Goal: Task Accomplishment & Management: Use online tool/utility

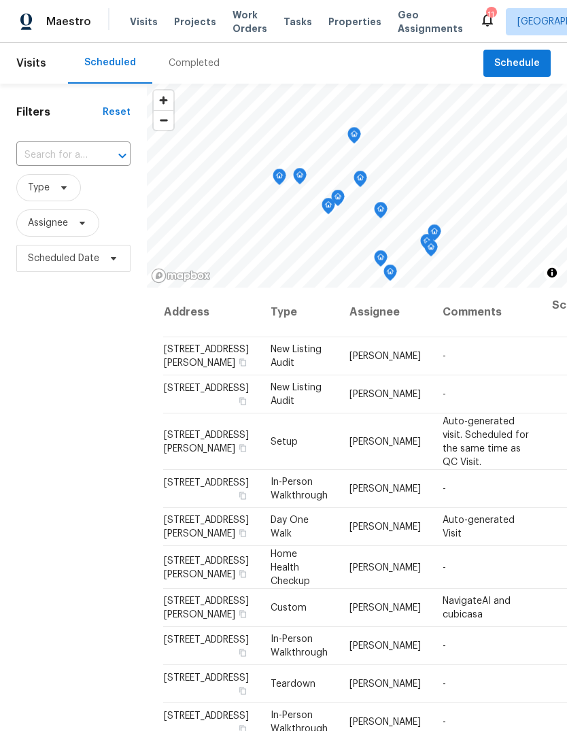
click at [330, 21] on span "Properties" at bounding box center [354, 22] width 53 height 14
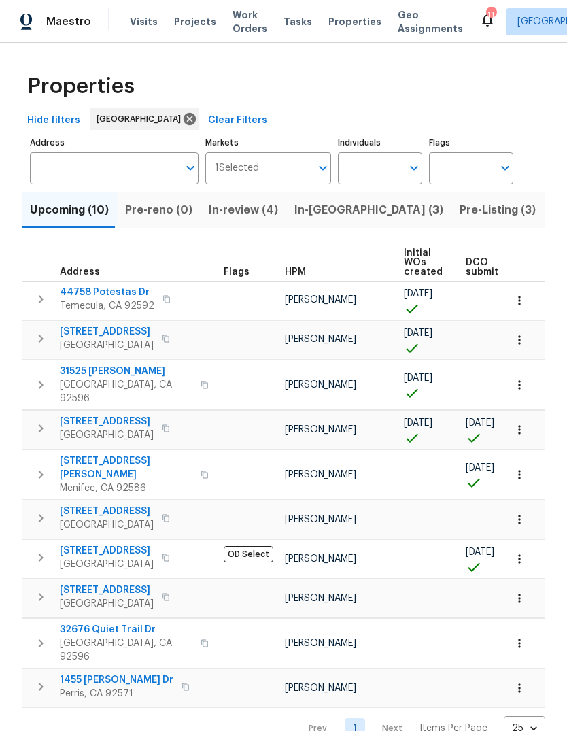
click at [138, 22] on span "Visits" at bounding box center [144, 22] width 28 height 14
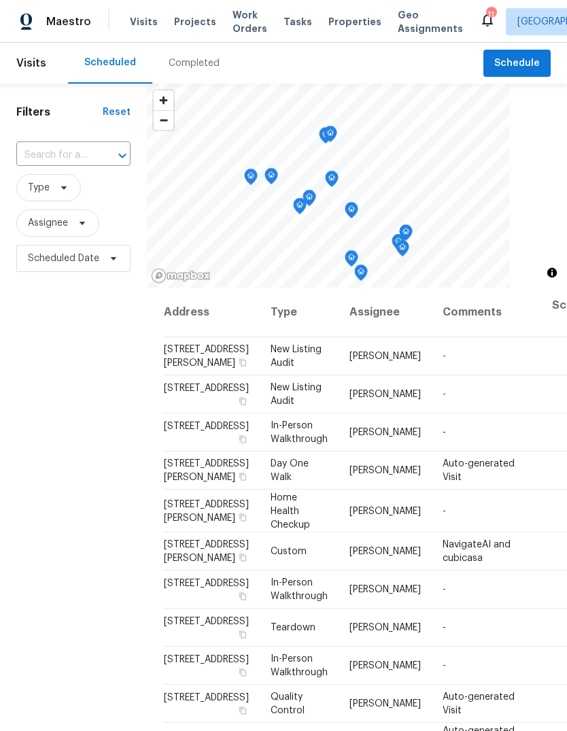
click at [290, 23] on span "Tasks" at bounding box center [297, 22] width 29 height 10
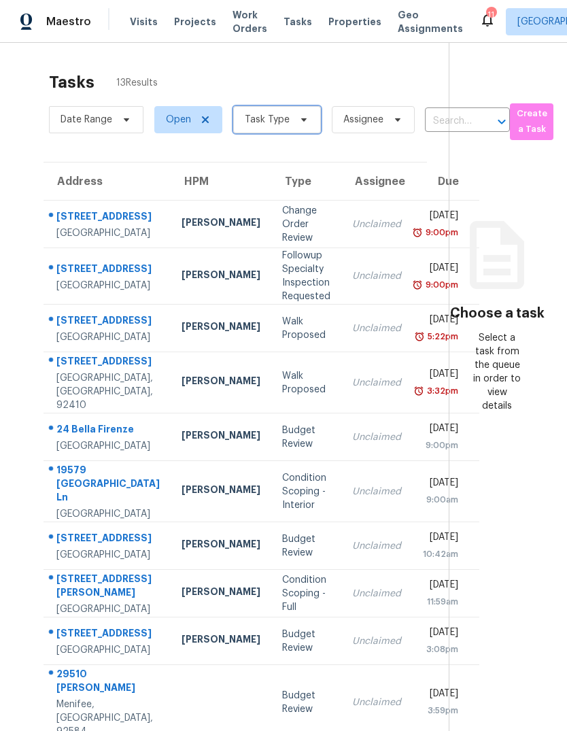
click at [296, 129] on span "Task Type" at bounding box center [277, 119] width 88 height 27
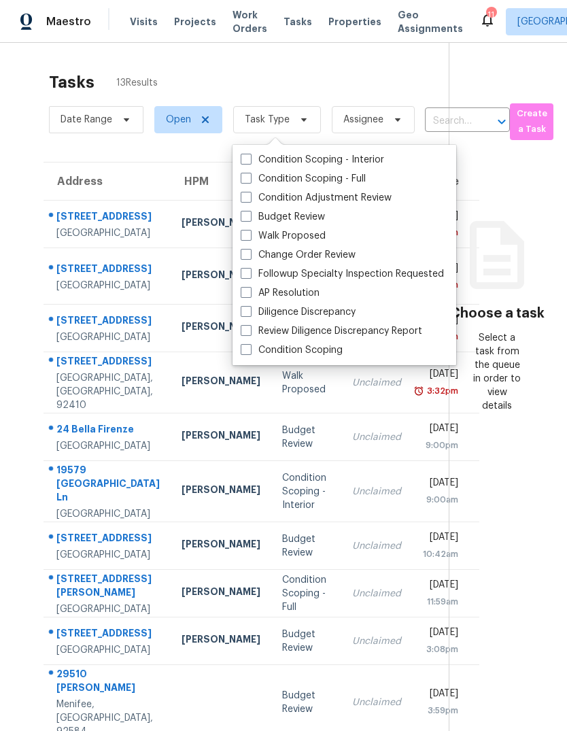
click at [304, 218] on label "Budget Review" at bounding box center [283, 217] width 84 height 14
click at [249, 218] on input "Budget Review" at bounding box center [245, 214] width 9 height 9
checkbox input "true"
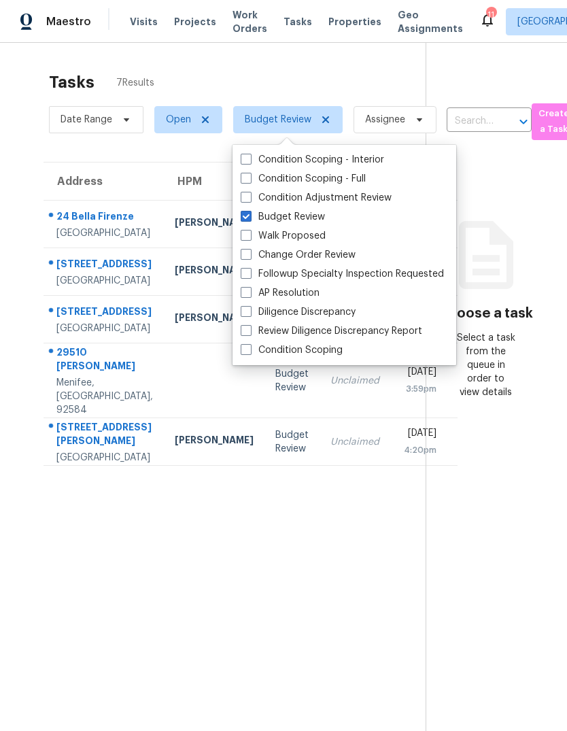
click at [99, 581] on section "Tasks 7 Results Date Range Open Budget Review Assignee ​ Create a Task Address …" at bounding box center [224, 419] width 404 height 709
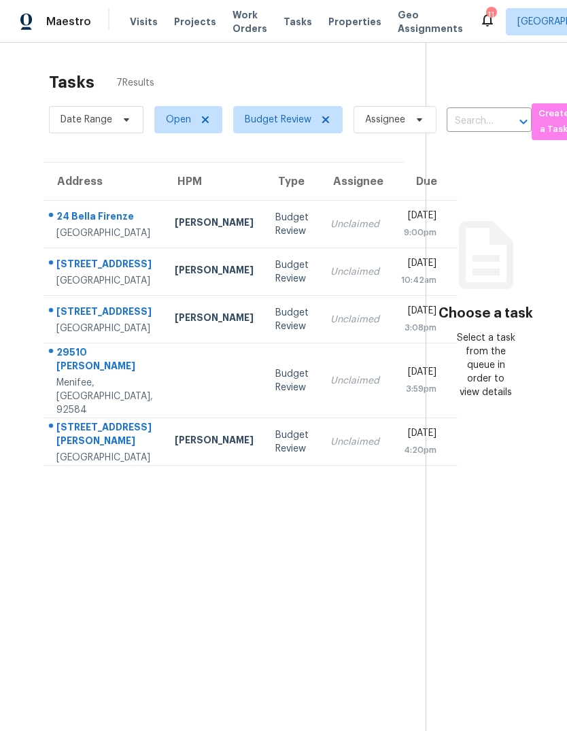
click at [319, 230] on td "Unclaimed" at bounding box center [354, 224] width 71 height 48
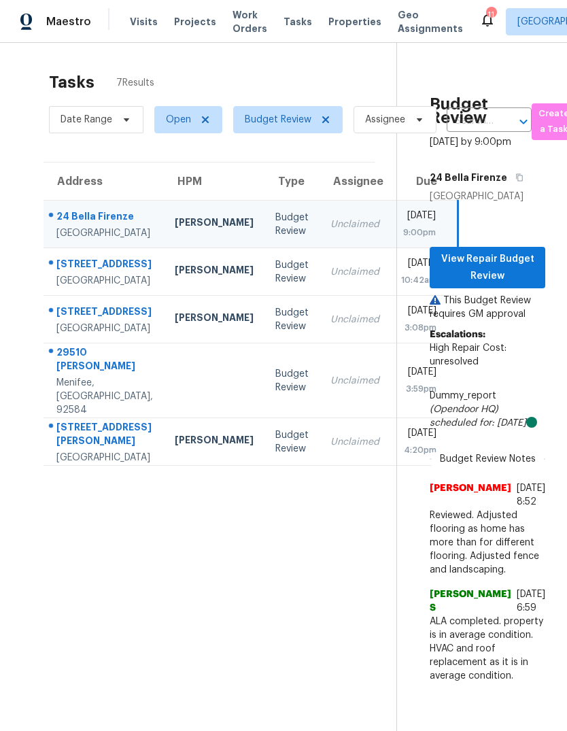
click at [264, 296] on td "Budget Review" at bounding box center [291, 272] width 55 height 48
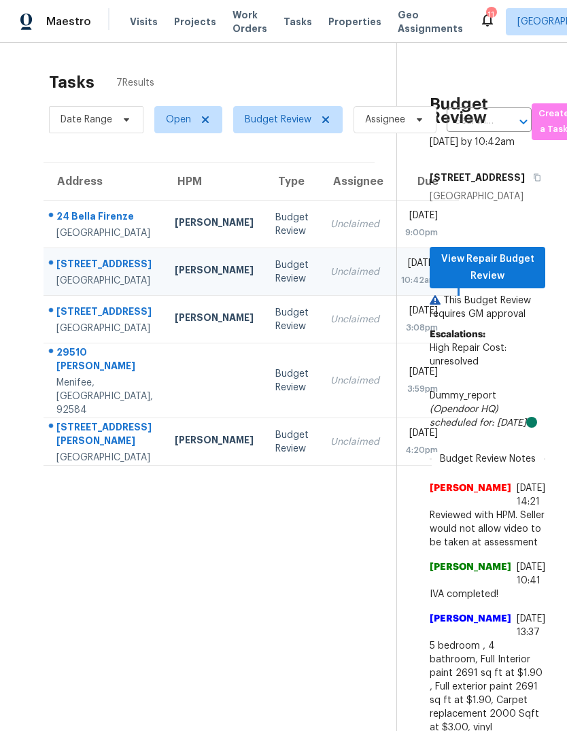
click at [275, 333] on div "Budget Review" at bounding box center [291, 319] width 33 height 27
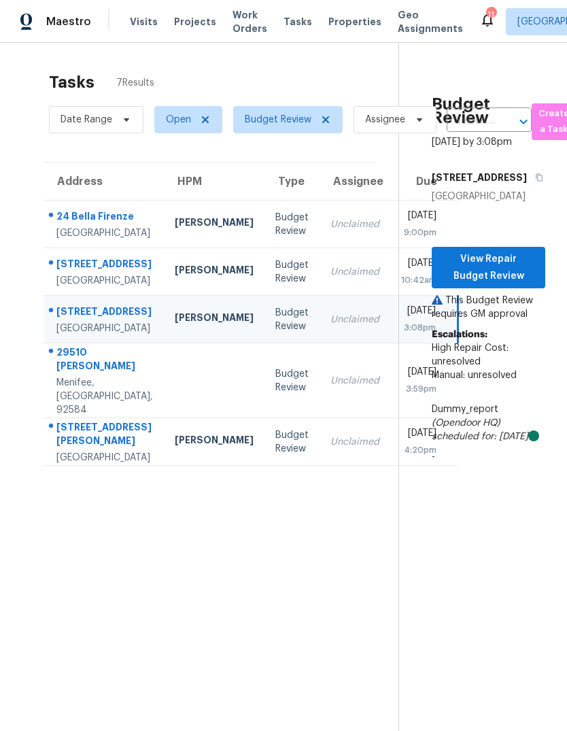
click at [275, 394] on div "Budget Review" at bounding box center [291, 380] width 33 height 27
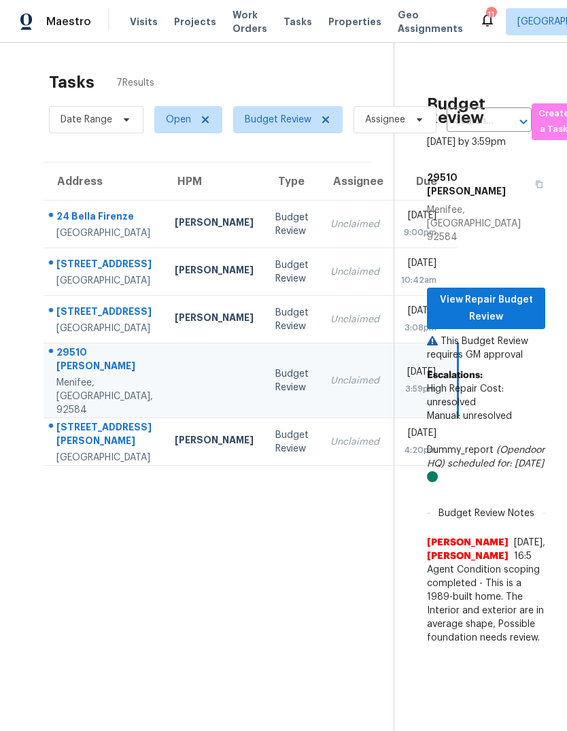
click at [275, 333] on div "Budget Review" at bounding box center [291, 319] width 33 height 27
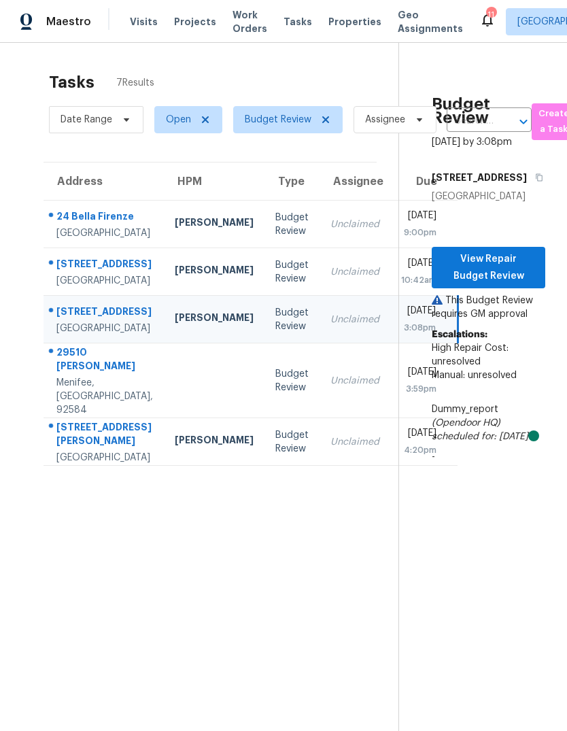
click at [96, 464] on div "[GEOGRAPHIC_DATA]" at bounding box center [104, 458] width 97 height 14
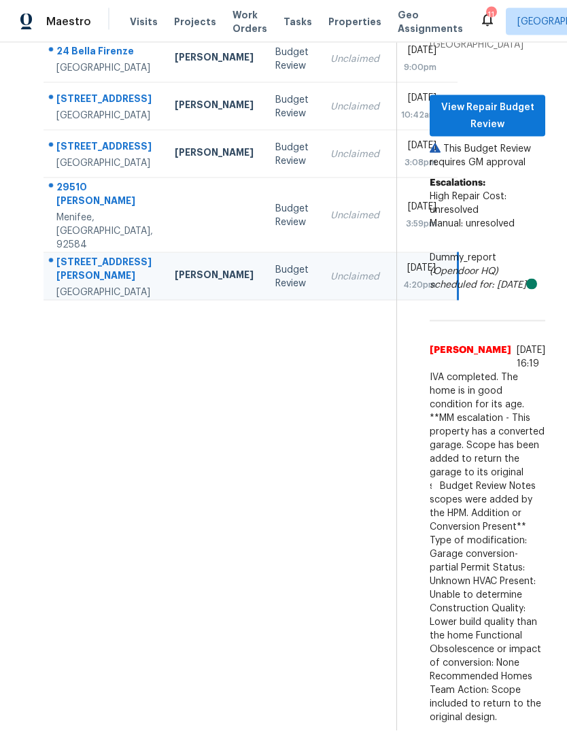
scroll to position [51, 0]
click at [512, 99] on span "View Repair Budget Review" at bounding box center [487, 115] width 94 height 33
